Goal: Find specific page/section: Find specific page/section

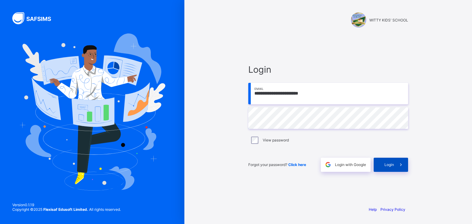
click at [395, 168] on span at bounding box center [401, 165] width 14 height 14
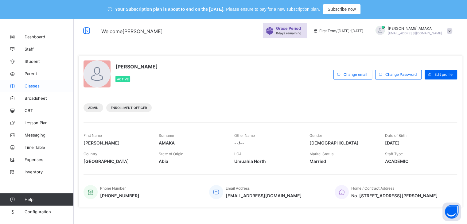
click at [30, 88] on span "Classes" at bounding box center [49, 86] width 49 height 5
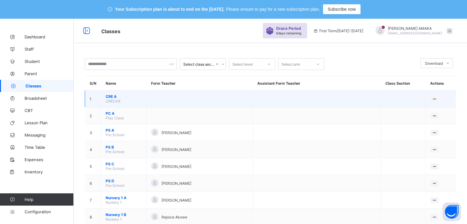
click at [114, 96] on span "CRE A" at bounding box center [124, 96] width 36 height 5
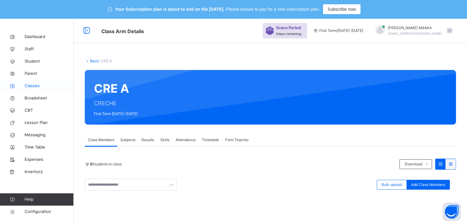
click at [29, 84] on span "Classes" at bounding box center [49, 86] width 49 height 6
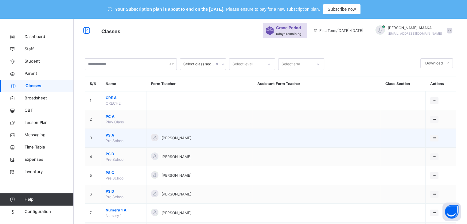
click at [107, 135] on span "PS A" at bounding box center [124, 136] width 36 height 6
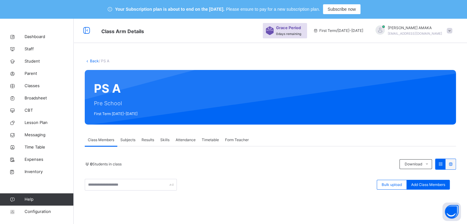
click at [135, 160] on div "0 Students in class Download Pdf Report Excel Report" at bounding box center [270, 164] width 371 height 11
click at [33, 83] on span "Classes" at bounding box center [49, 86] width 49 height 6
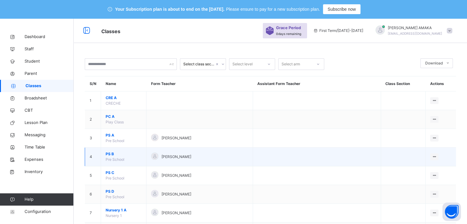
click at [112, 159] on span "Pre School" at bounding box center [115, 159] width 19 height 5
click at [110, 154] on span "PS B" at bounding box center [124, 154] width 36 height 6
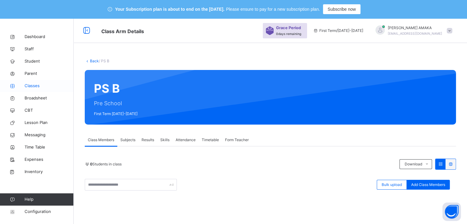
click at [32, 87] on span "Classes" at bounding box center [49, 86] width 49 height 6
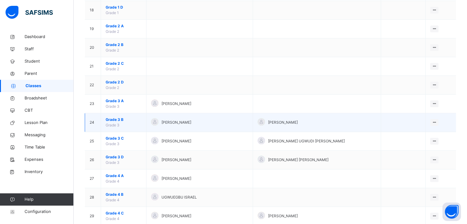
scroll to position [461, 0]
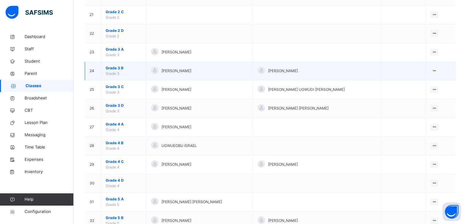
click at [114, 67] on span "Grade 3 B" at bounding box center [124, 68] width 36 height 6
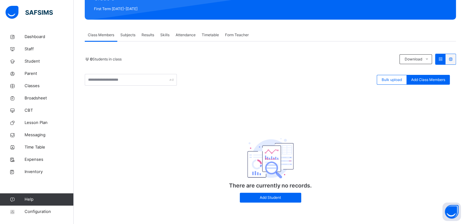
scroll to position [14, 0]
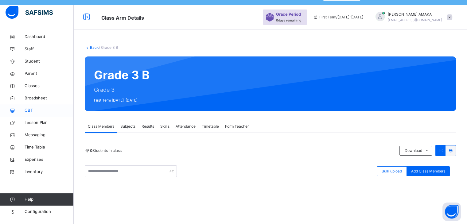
click at [65, 105] on link "CBT" at bounding box center [37, 110] width 74 height 12
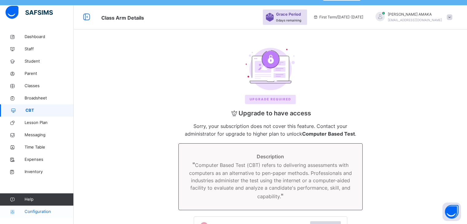
click at [33, 211] on span "Configuration" at bounding box center [49, 212] width 49 height 6
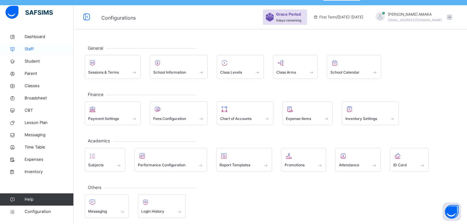
click at [29, 51] on span "Staff" at bounding box center [49, 49] width 49 height 6
